Goal: Find specific page/section

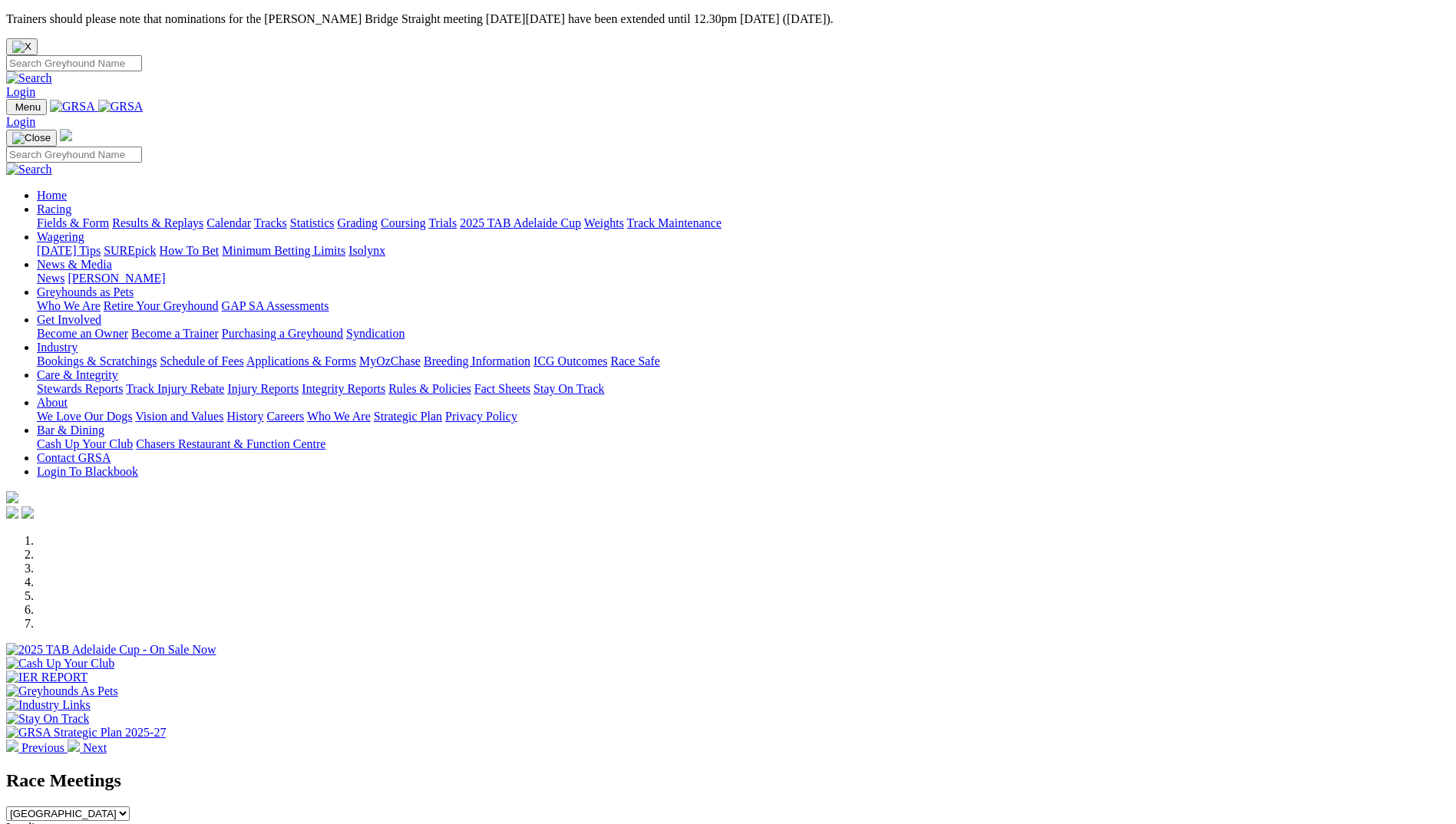
click at [118, 368] on link "Care & Integrity" at bounding box center [77, 374] width 81 height 13
click at [78, 341] on link "Industry" at bounding box center [57, 347] width 40 height 13
click at [356, 354] on link "Applications & Forms" at bounding box center [301, 361] width 110 height 13
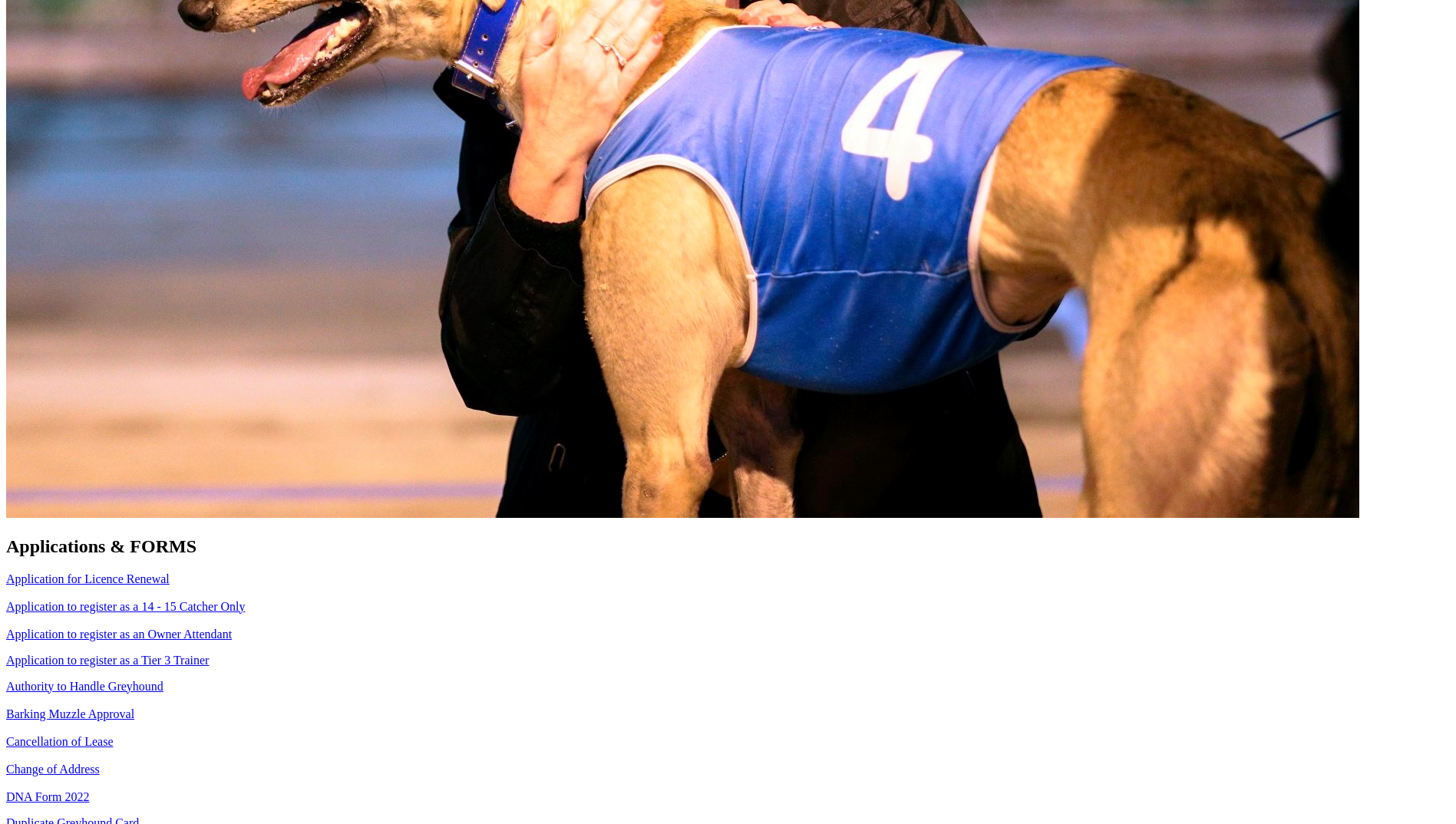
scroll to position [998, 0]
